Goal: Transaction & Acquisition: Purchase product/service

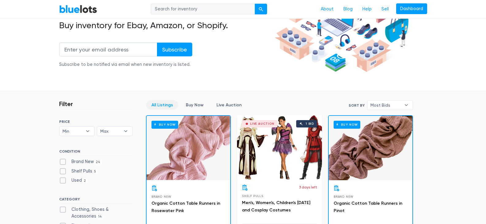
scroll to position [123, 0]
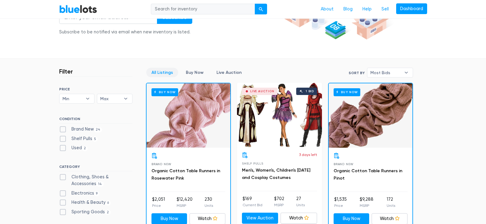
click at [62, 128] on label "Brand New 24" at bounding box center [80, 129] width 43 height 7
click at [62, 128] on New"] "Brand New 24" at bounding box center [61, 128] width 4 height 4
checkbox New"] "true"
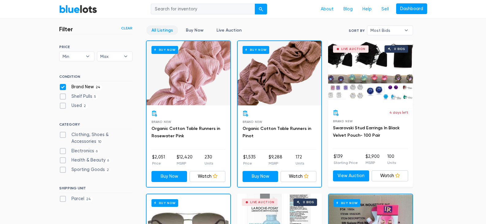
scroll to position [165, 0]
click at [65, 137] on label "Clothing, Shoes & Accessories 10" at bounding box center [95, 138] width 73 height 13
click at [63, 136] on Accessories"] "Clothing, Shoes & Accessories 10" at bounding box center [61, 134] width 4 height 4
checkbox Accessories"] "true"
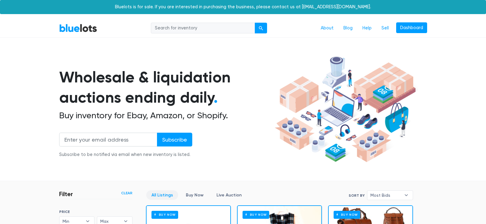
scroll to position [165, 0]
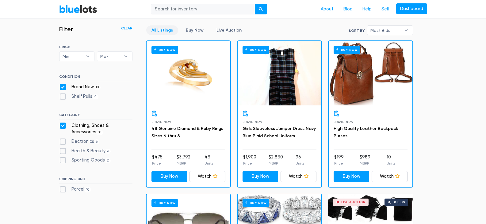
click at [64, 152] on label "Health & Beauty 6" at bounding box center [85, 151] width 52 height 7
click at [63, 152] on Beauty"] "Health & Beauty 6" at bounding box center [61, 150] width 4 height 4
checkbox Beauty"] "true"
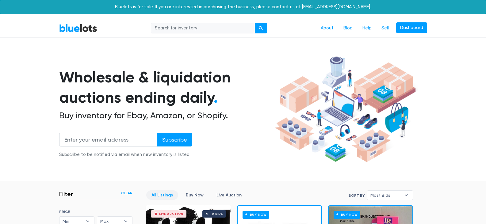
scroll to position [165, 0]
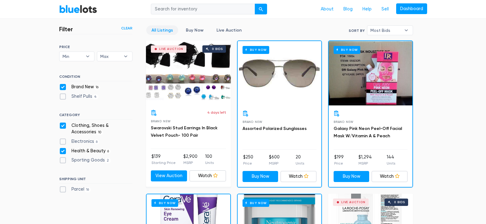
click at [63, 143] on label "Electronics 6" at bounding box center [79, 141] width 40 height 7
click at [63, 142] on input "Electronics 6" at bounding box center [61, 140] width 4 height 4
checkbox input "true"
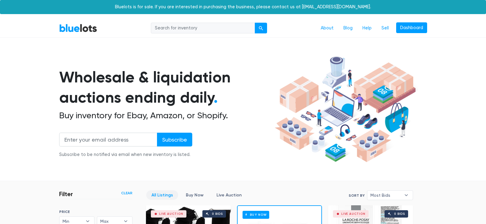
checkbox Beauty"] "false"
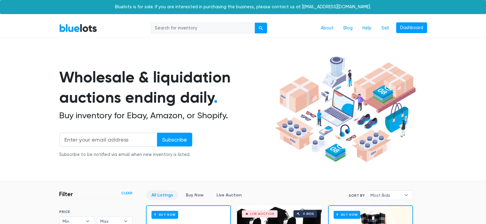
scroll to position [165, 0]
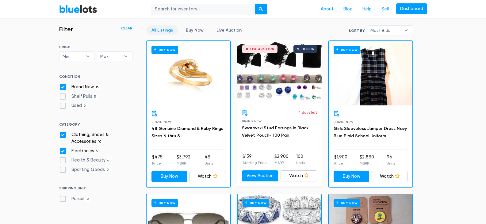
click at [61, 171] on label "Sporting Goods 2" at bounding box center [85, 170] width 52 height 7
click at [61, 171] on Goods"] "Sporting Goods 2" at bounding box center [61, 169] width 4 height 4
checkbox Goods"] "true"
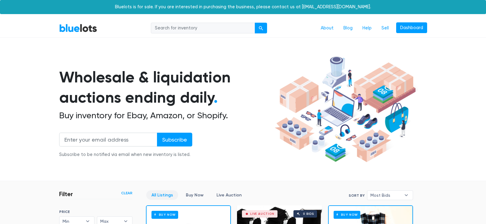
scroll to position [165, 0]
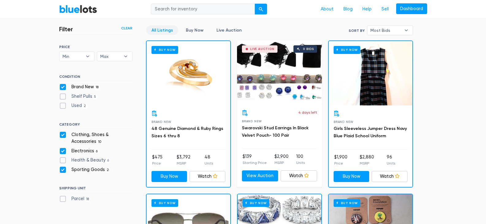
click at [63, 162] on label "Health & Beauty 6" at bounding box center [85, 160] width 52 height 7
click at [63, 161] on Beauty"] "Health & Beauty 6" at bounding box center [61, 159] width 4 height 4
checkbox Beauty"] "true"
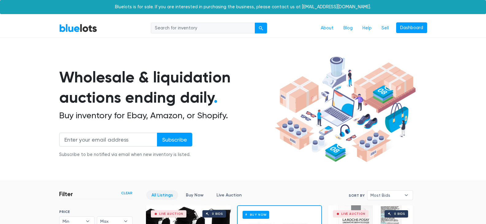
scroll to position [165, 0]
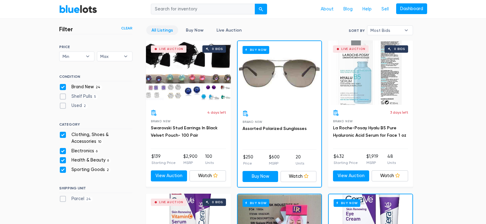
click at [62, 197] on label "Parcel 24" at bounding box center [76, 199] width 34 height 7
click at [62, 197] on input "Parcel 24" at bounding box center [61, 198] width 4 height 4
checkbox input "true"
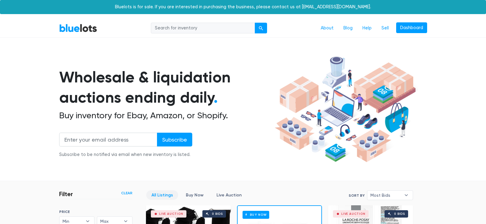
scroll to position [165, 0]
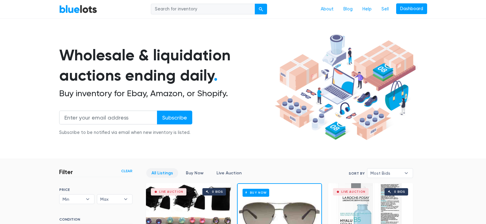
scroll to position [18, 0]
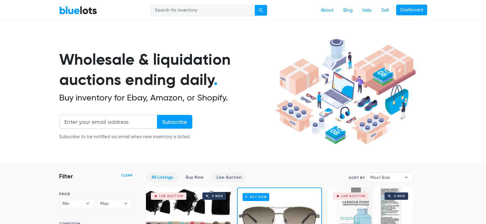
click at [235, 177] on link "Live Auction" at bounding box center [229, 178] width 36 height 10
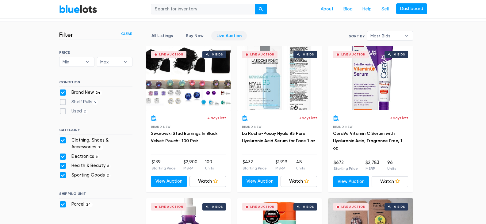
scroll to position [172, 0]
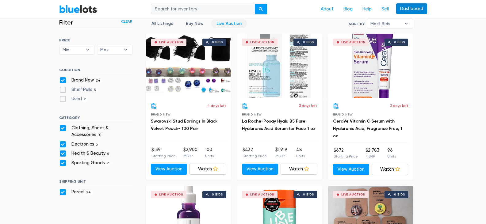
click at [415, 7] on link "Dashboard" at bounding box center [411, 8] width 31 height 11
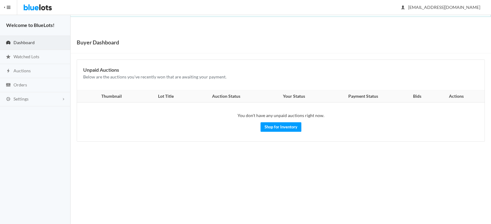
click at [33, 37] on link "Dashboard" at bounding box center [35, 43] width 71 height 14
click at [27, 40] on span "Dashboard" at bounding box center [23, 42] width 21 height 5
click at [39, 8] on img at bounding box center [37, 7] width 29 height 15
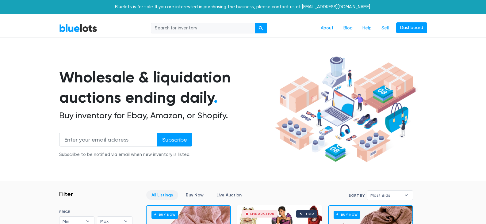
click at [39, 8] on div "Bluelots is for sale. If you are interested in purchasing the business, please …" at bounding box center [243, 7] width 486 height 14
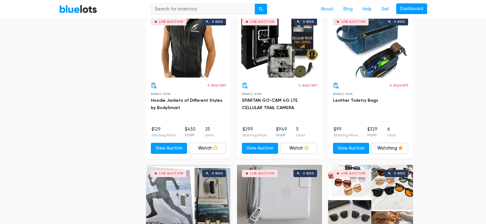
scroll to position [957, 0]
drag, startPoint x: 0, startPoint y: 0, endPoint x: 37, endPoint y: 13, distance: 39.2
click at [37, 13] on nav "BlueLots About Blog Help Sell Dashboard" at bounding box center [243, 9] width 486 height 19
